Goal: Task Accomplishment & Management: Manage account settings

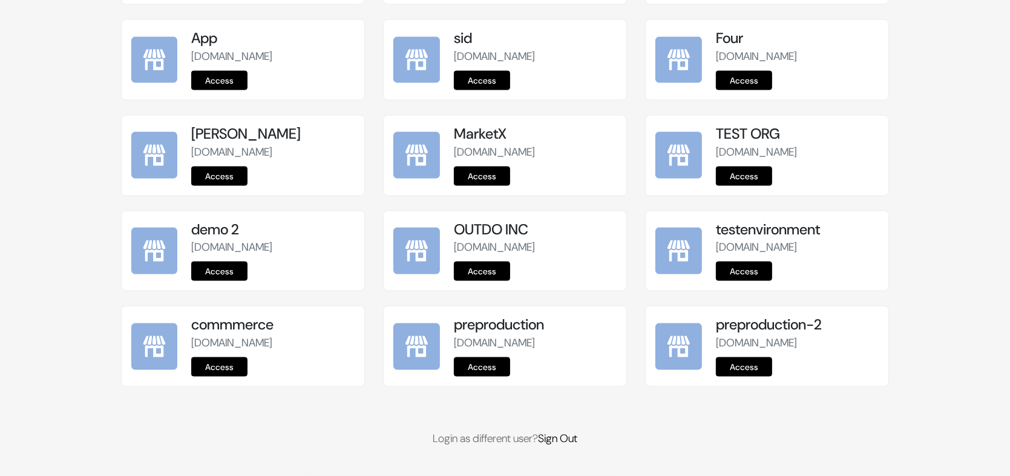
scroll to position [1503, 0]
click at [481, 368] on link "Access" at bounding box center [482, 366] width 56 height 19
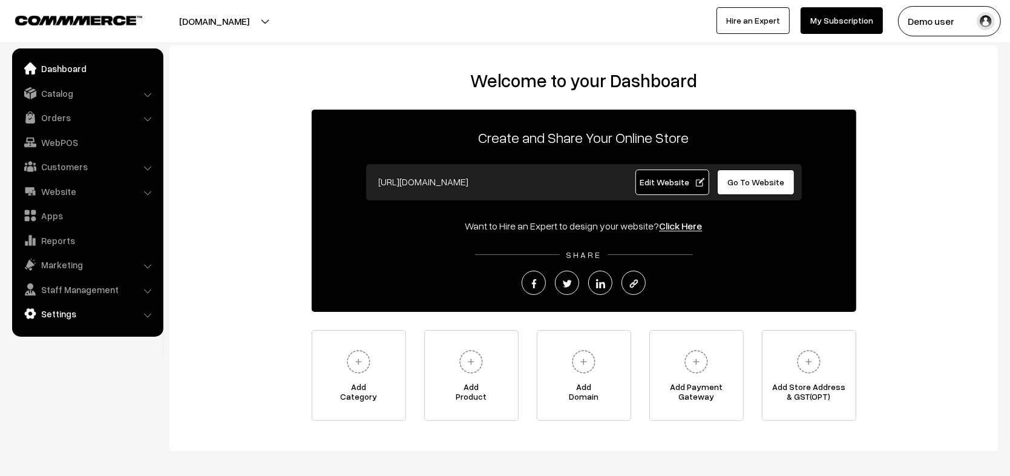
click at [116, 320] on link "Settings" at bounding box center [87, 314] width 144 height 22
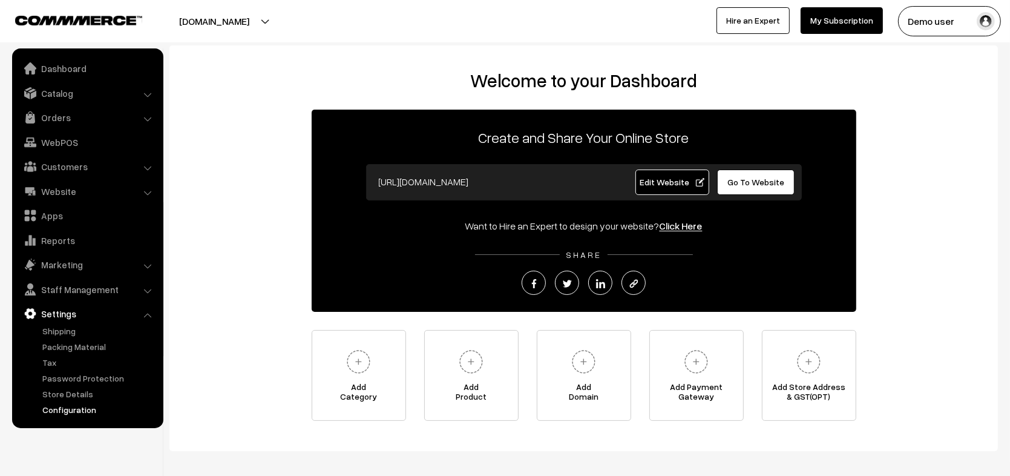
click at [61, 404] on link "Configuration" at bounding box center [99, 409] width 120 height 13
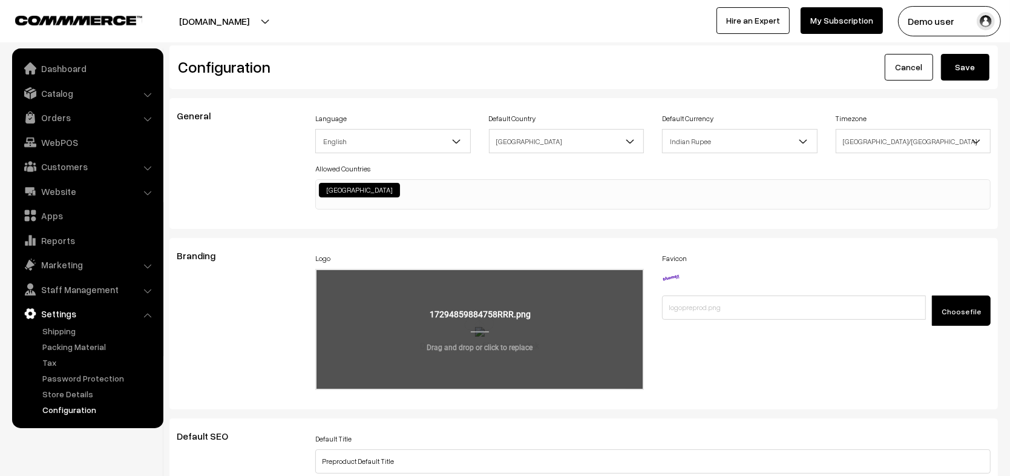
scroll to position [961, 0]
click at [433, 356] on input "file" at bounding box center [479, 329] width 326 height 119
type input "C:\fakepath\images1111.png"
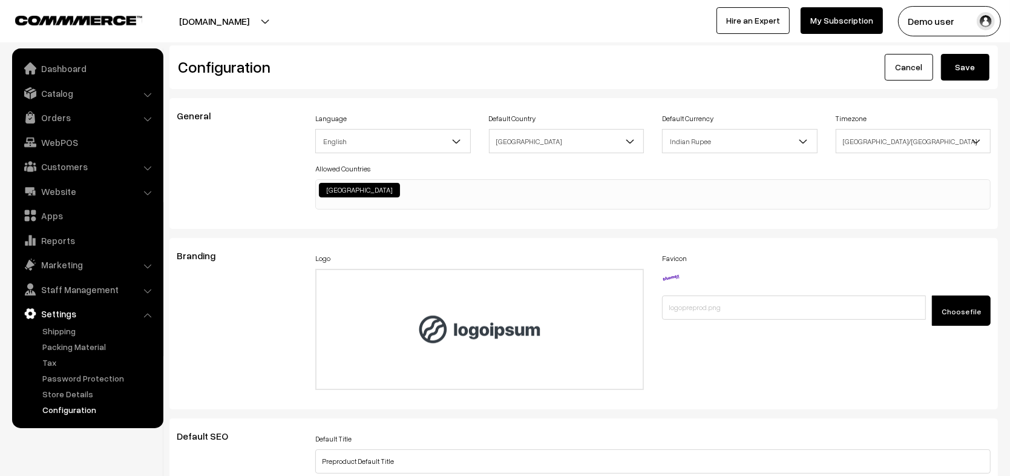
click at [963, 72] on button "Save" at bounding box center [965, 67] width 48 height 27
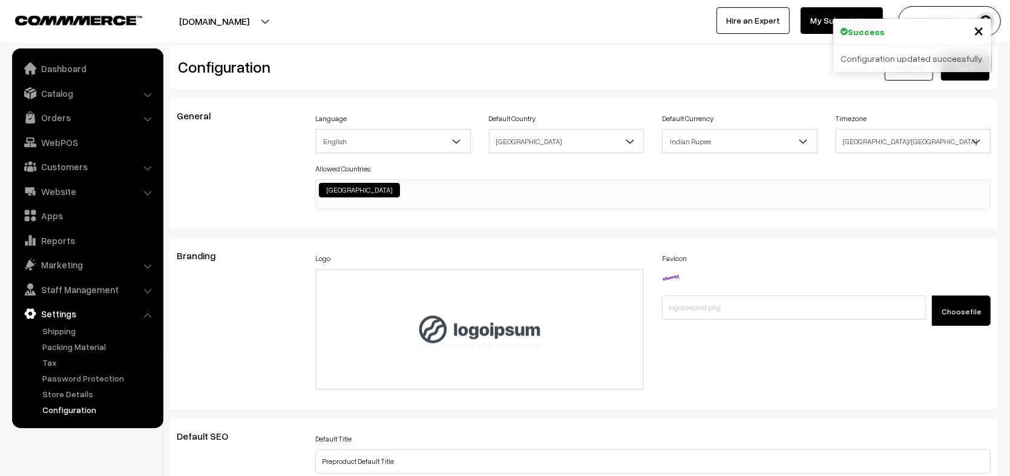
scroll to position [961, 0]
click at [244, 21] on button "[DOMAIN_NAME]" at bounding box center [214, 21] width 155 height 30
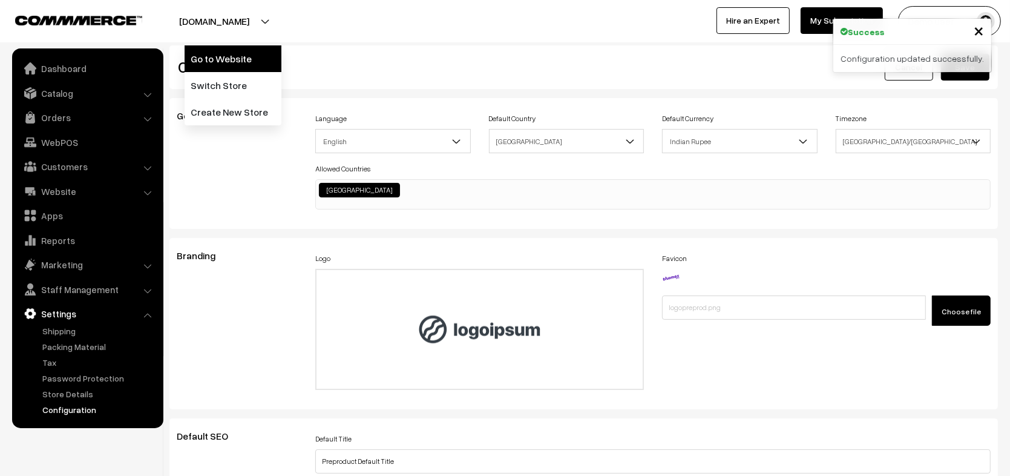
click at [247, 62] on link "Go to Website" at bounding box center [233, 58] width 97 height 27
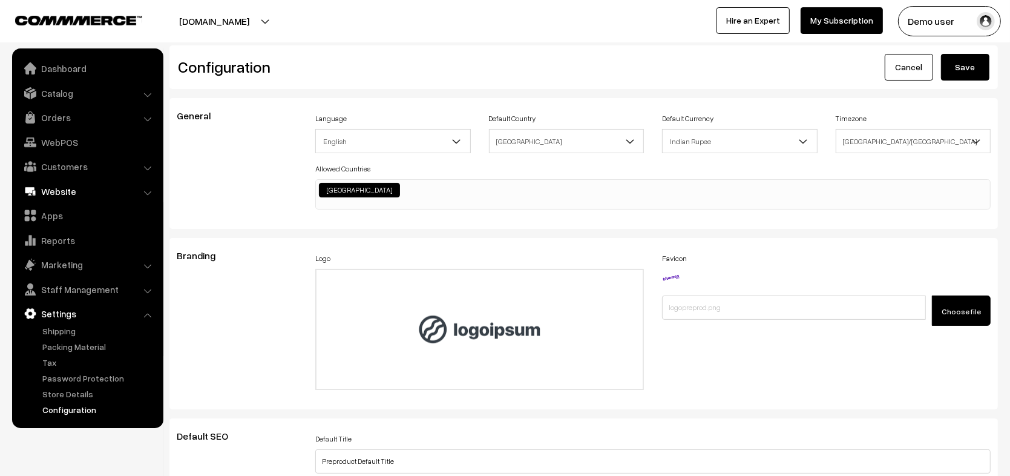
click at [66, 200] on link "Website" at bounding box center [87, 191] width 144 height 22
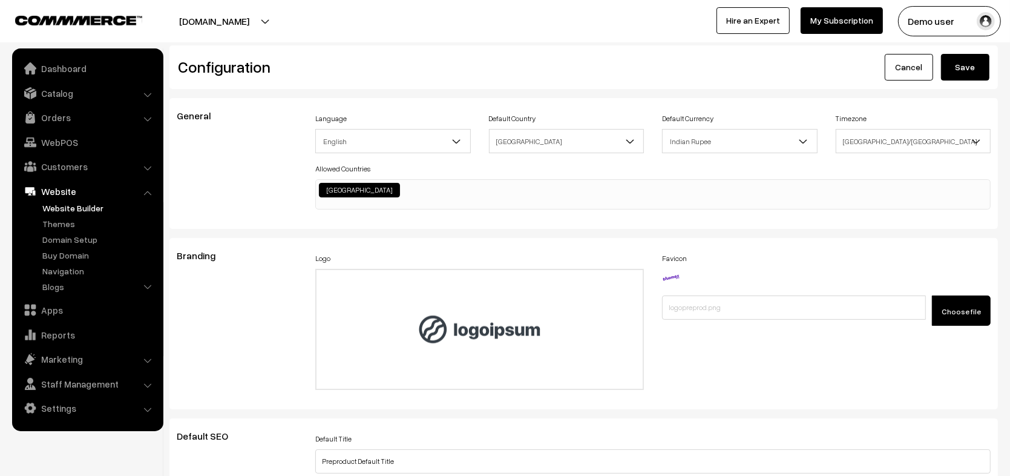
click at [66, 204] on link "Website Builder" at bounding box center [99, 208] width 120 height 13
